Goal: Task Accomplishment & Management: Use online tool/utility

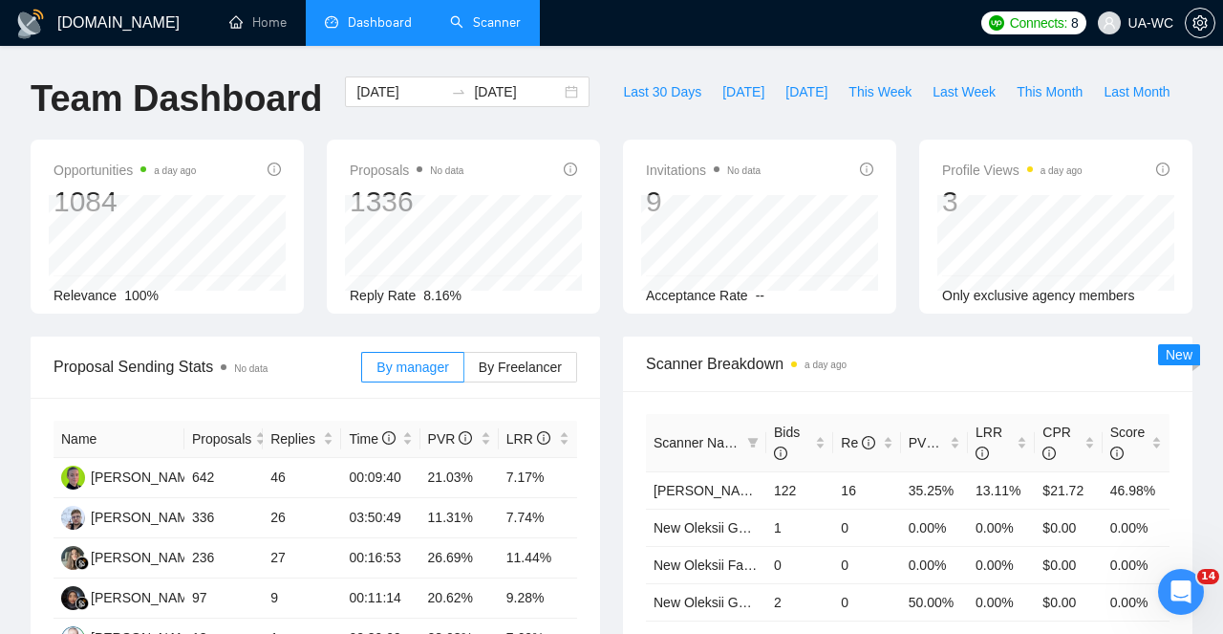
click at [510, 25] on link "Scanner" at bounding box center [485, 22] width 71 height 16
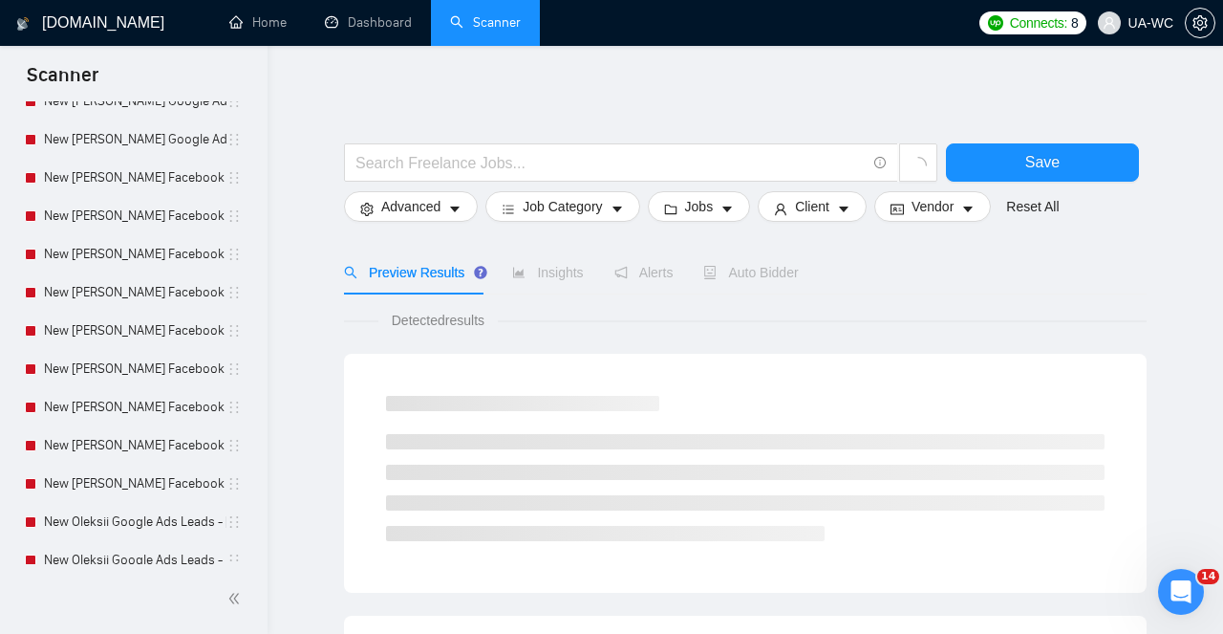
scroll to position [420, 0]
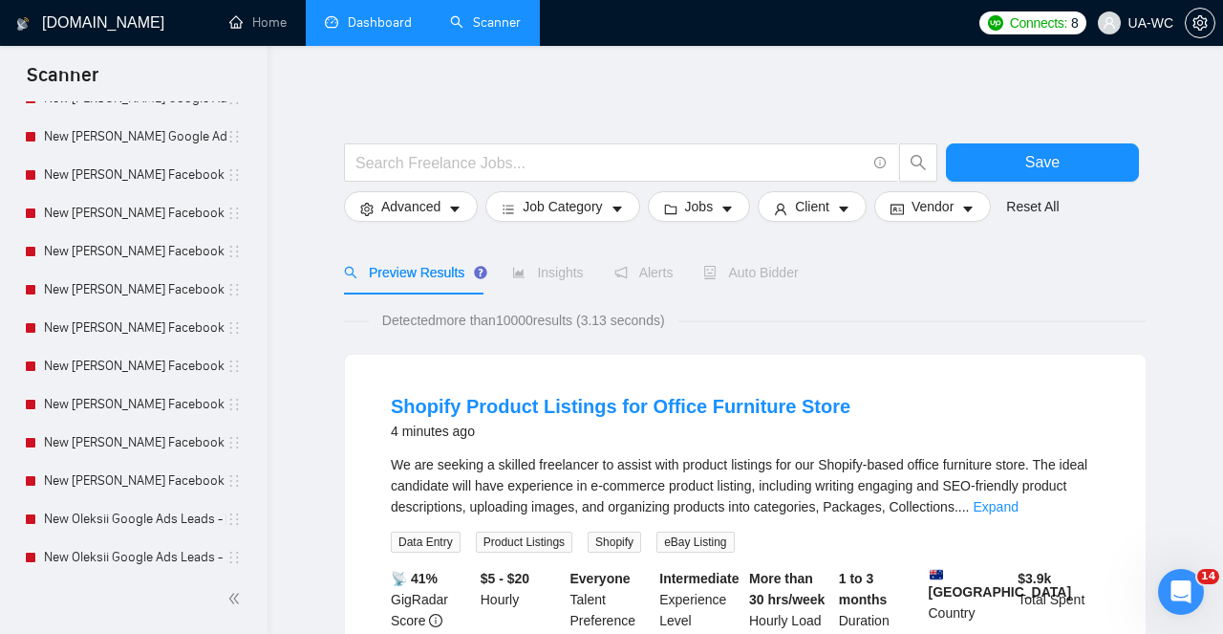
click at [378, 27] on link "Dashboard" at bounding box center [368, 22] width 87 height 16
